Goal: Check status: Check status

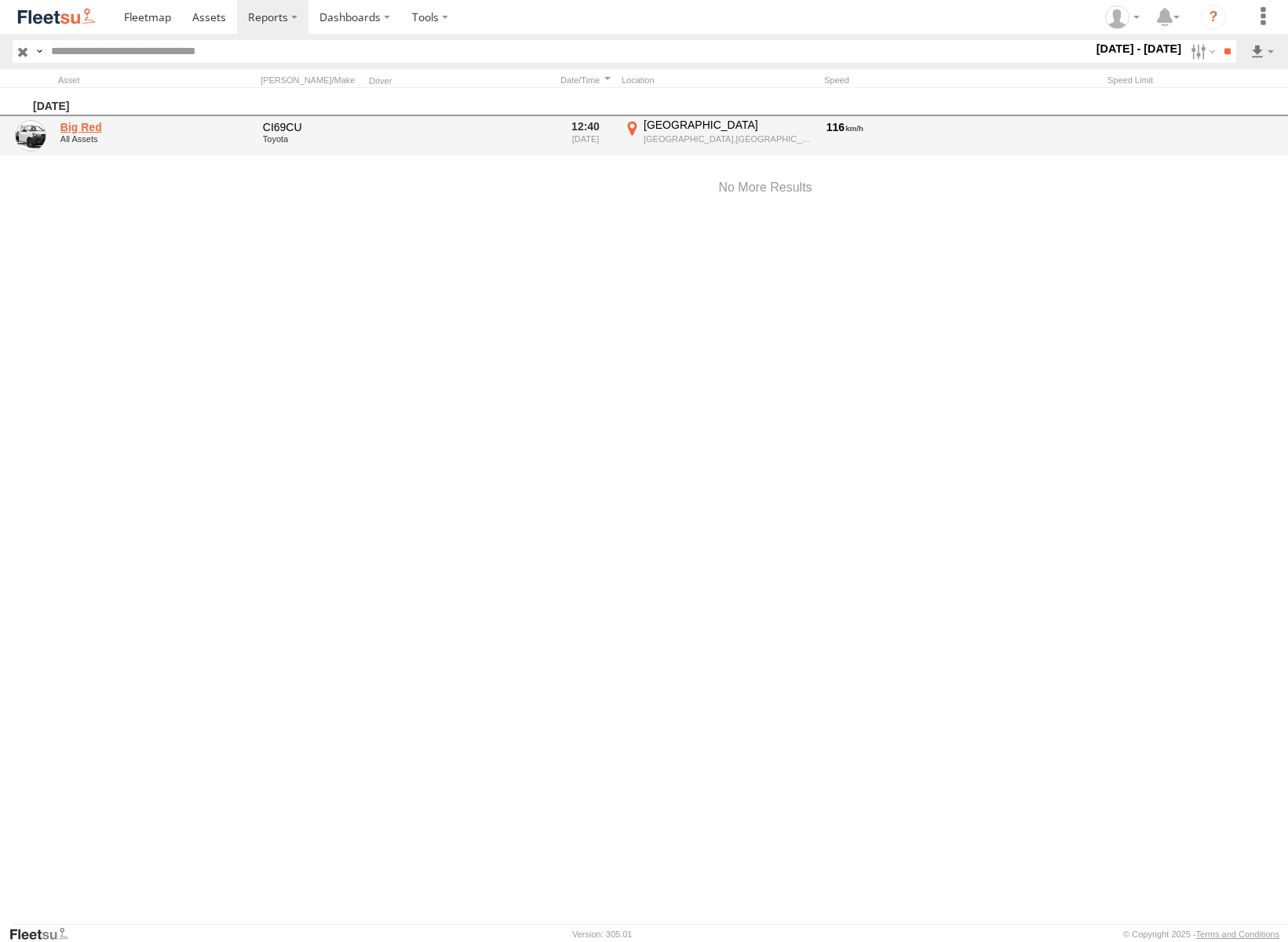
click at [163, 132] on link "Big Red" at bounding box center [156, 127] width 192 height 14
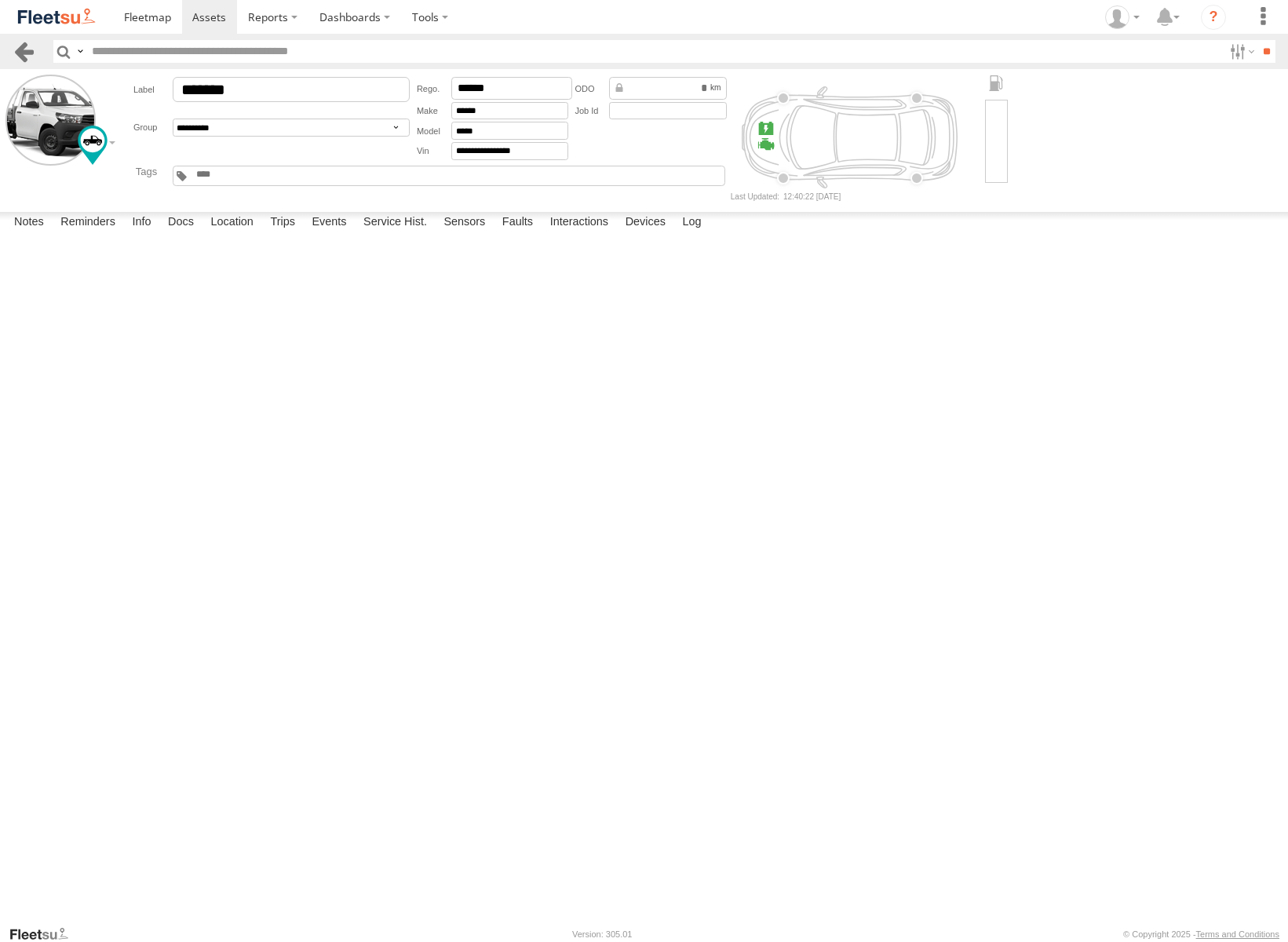
click at [25, 55] on link at bounding box center [24, 52] width 23 height 23
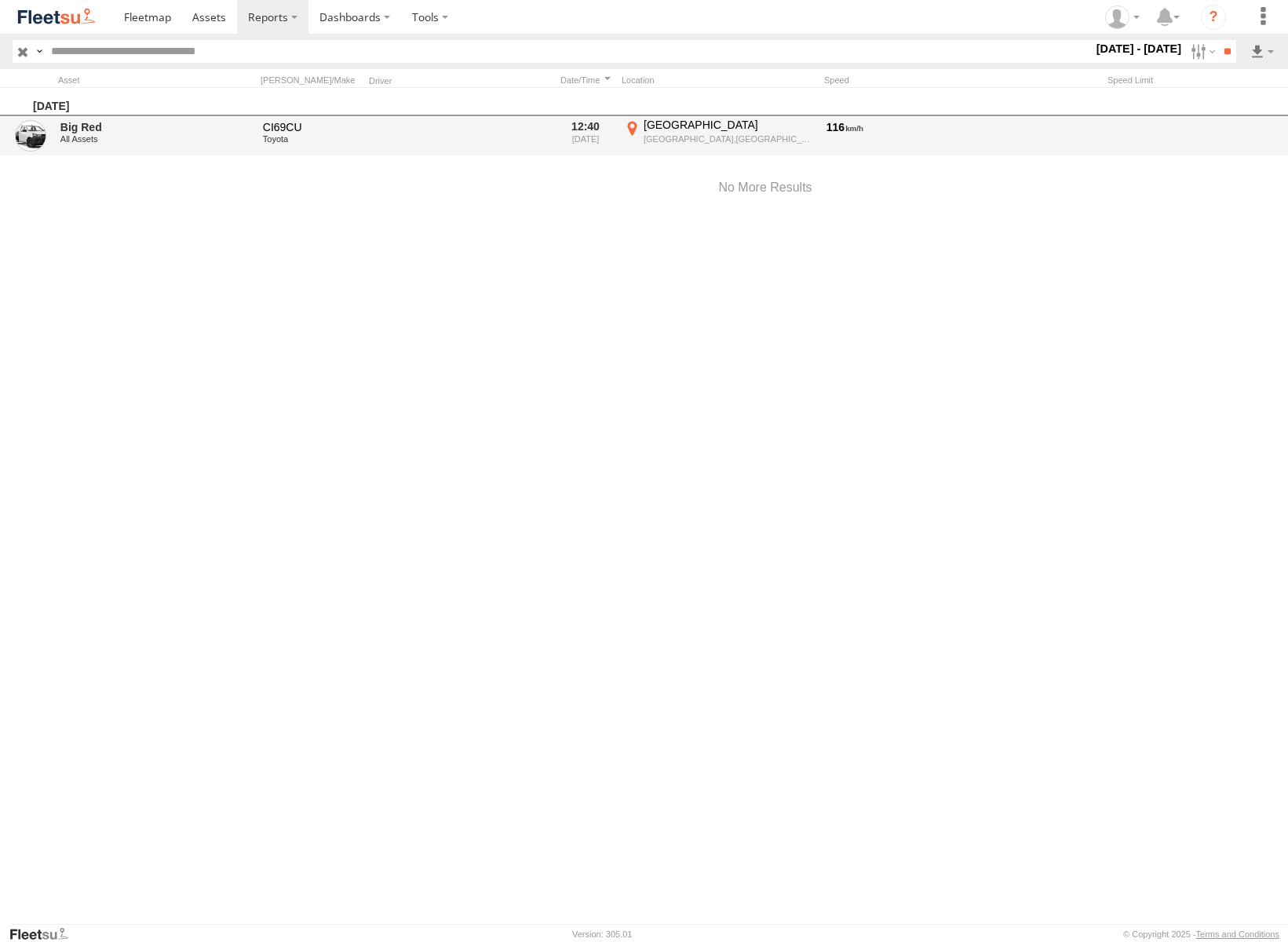
click at [293, 129] on div "CI69CU" at bounding box center [311, 127] width 98 height 14
click at [114, 143] on div "All Assets" at bounding box center [156, 139] width 192 height 10
click at [92, 128] on link "Big Red" at bounding box center [156, 127] width 192 height 14
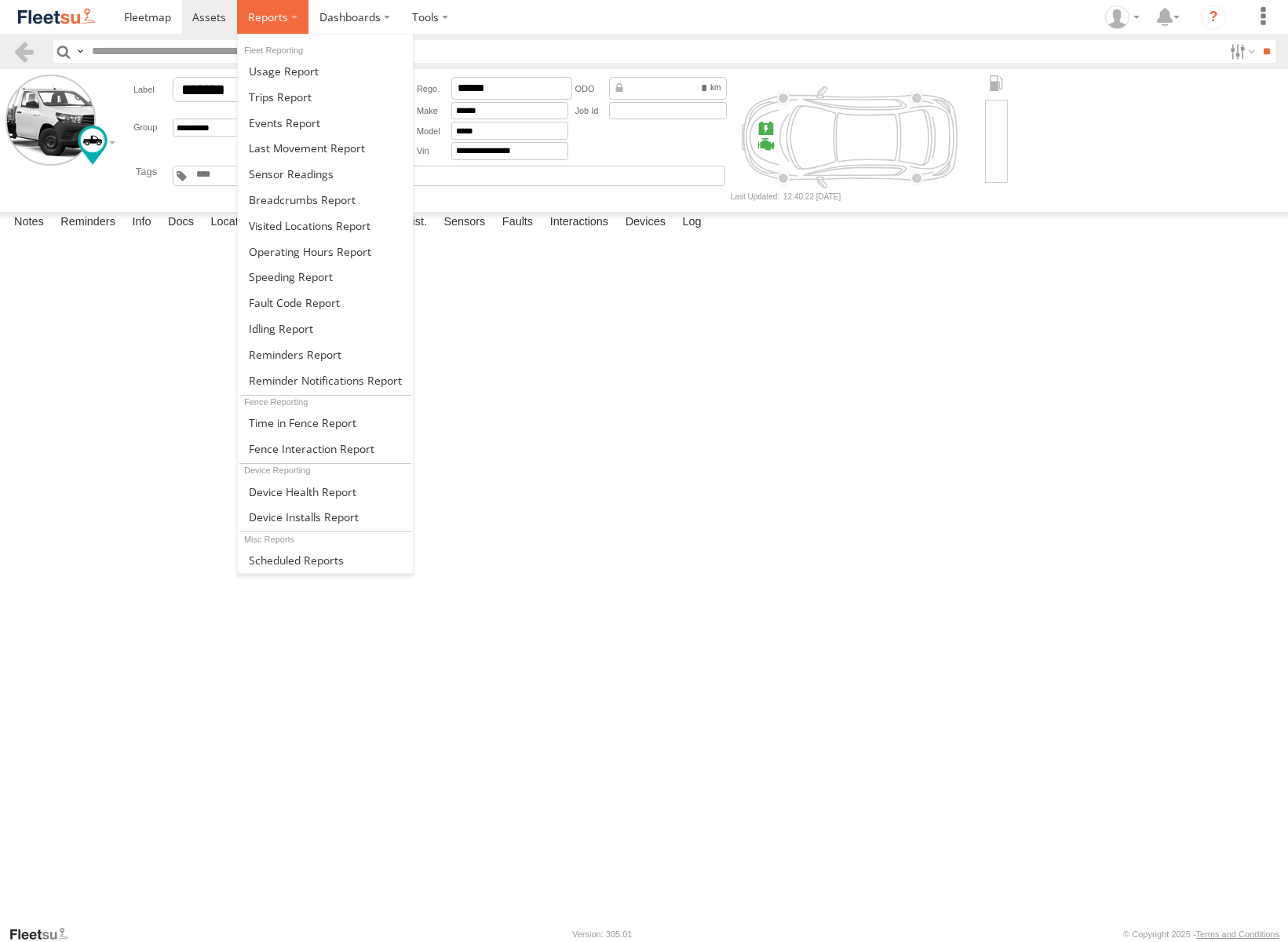
click at [282, 12] on span at bounding box center [268, 17] width 40 height 15
click at [290, 202] on span at bounding box center [302, 199] width 107 height 15
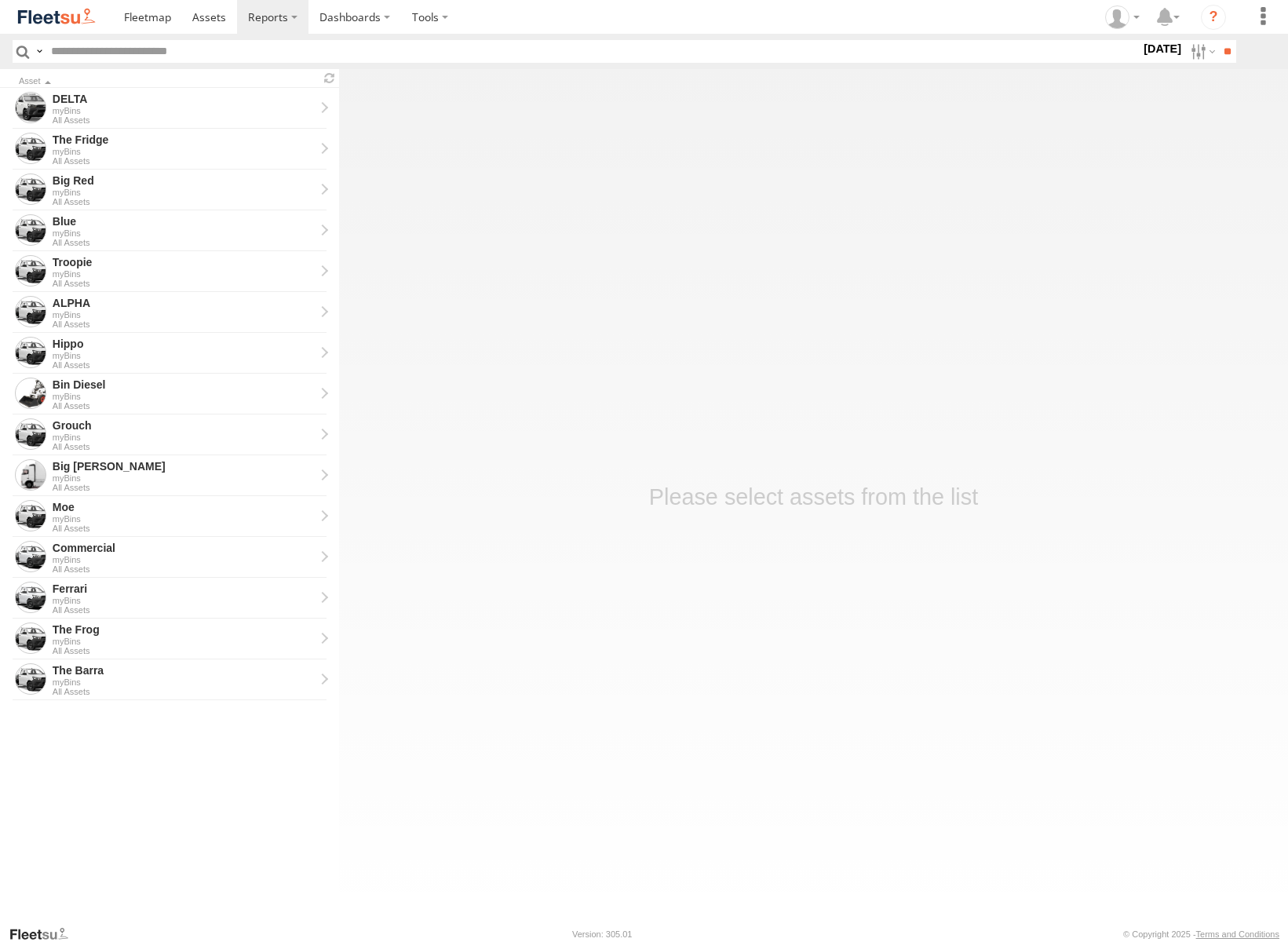
click at [0, 0] on label "Close" at bounding box center [0, 0] width 0 height 0
click at [191, 185] on div "Big Red" at bounding box center [184, 180] width 262 height 14
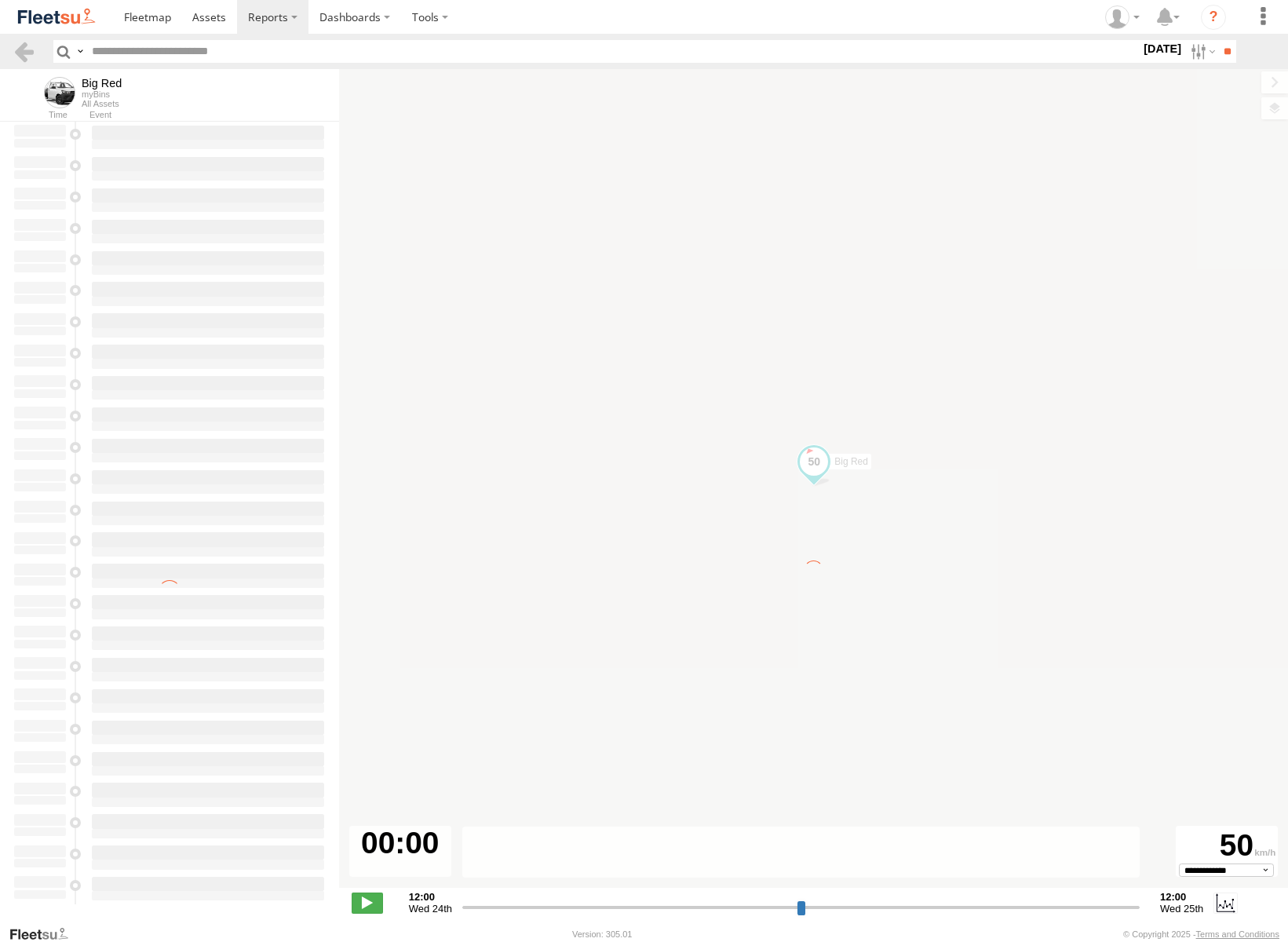
click at [0, 0] on label at bounding box center [0, 0] width 0 height 0
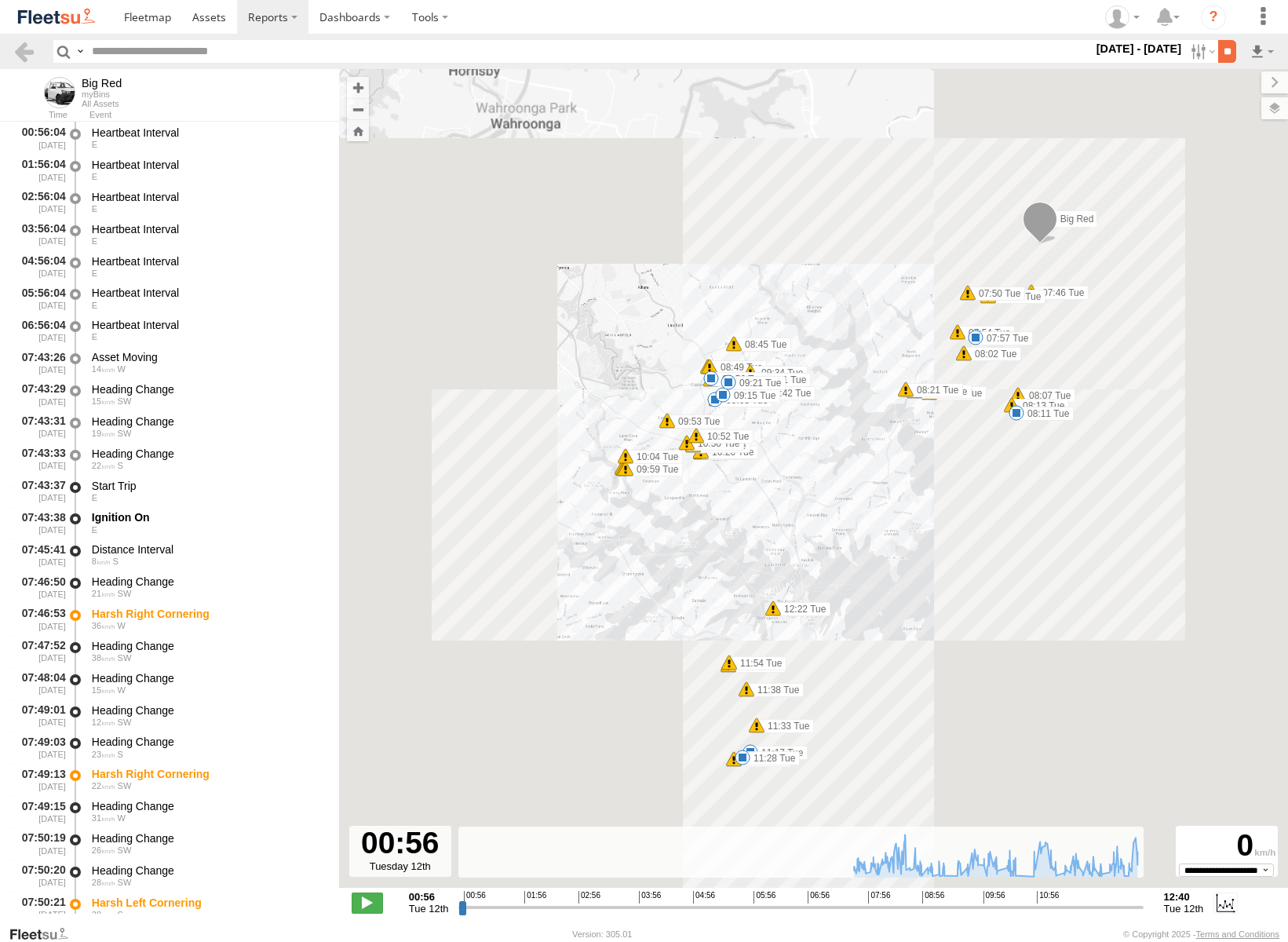
click at [1229, 50] on input "**" at bounding box center [1227, 52] width 18 height 23
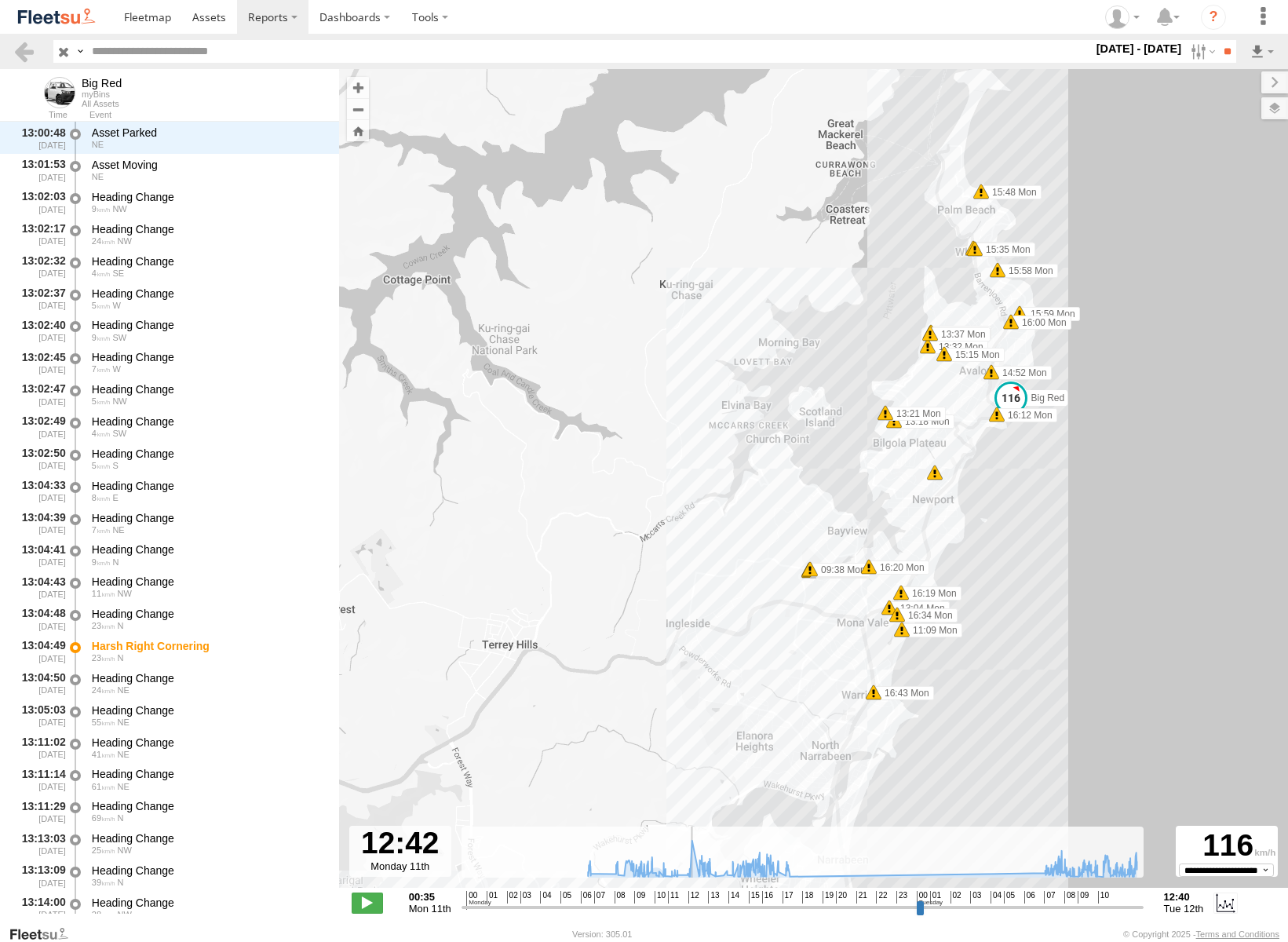
scroll to position [10040, 0]
drag, startPoint x: 467, startPoint y: 909, endPoint x: 696, endPoint y: 900, distance: 229.2
click at [696, 900] on input "range" at bounding box center [802, 907] width 682 height 15
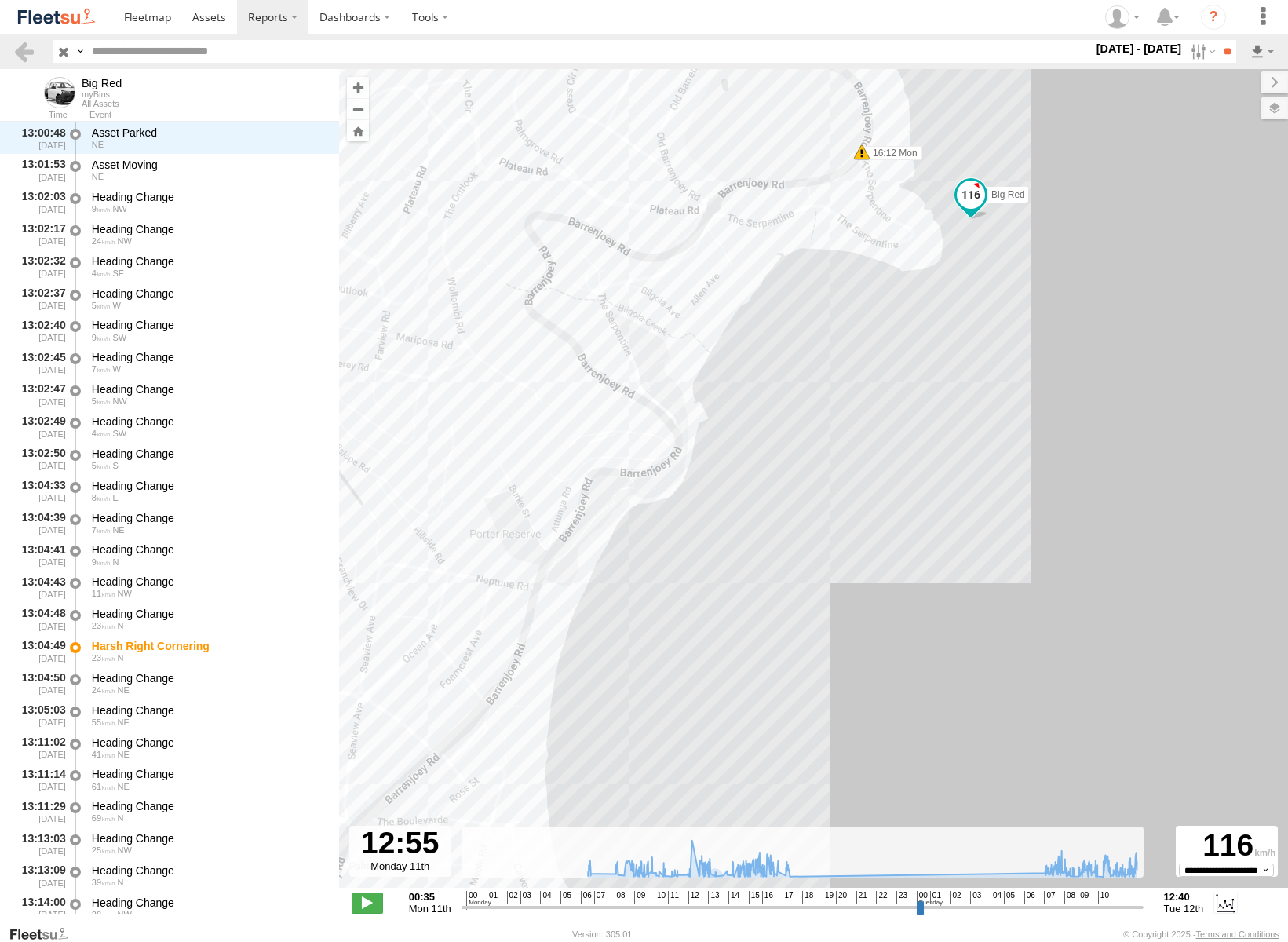
drag, startPoint x: 964, startPoint y: 343, endPoint x: 1079, endPoint y: 424, distance: 140.7
click at [1079, 424] on div "Big Red 07:14 Mon 08:43 Mon 17:59 Mon 07:57 Tue 08:11 Tue 08:56 Tue 09:08 Tue 0…" at bounding box center [814, 487] width 949 height 836
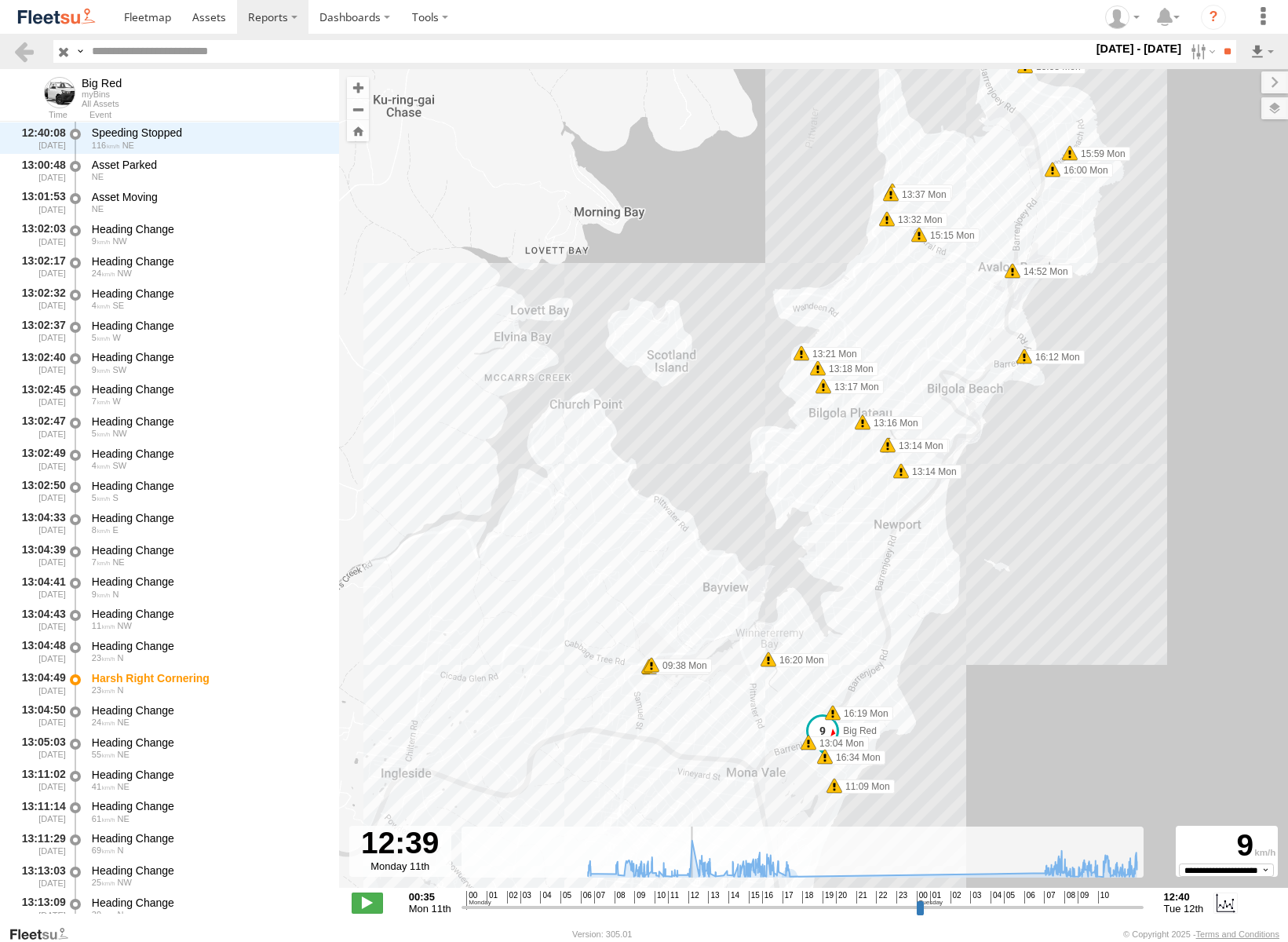
click at [691, 907] on input "range" at bounding box center [802, 907] width 682 height 15
click at [691, 902] on input "range" at bounding box center [802, 907] width 682 height 15
type input "**********"
click at [693, 904] on input "range" at bounding box center [802, 907] width 682 height 15
